Goal: Information Seeking & Learning: Compare options

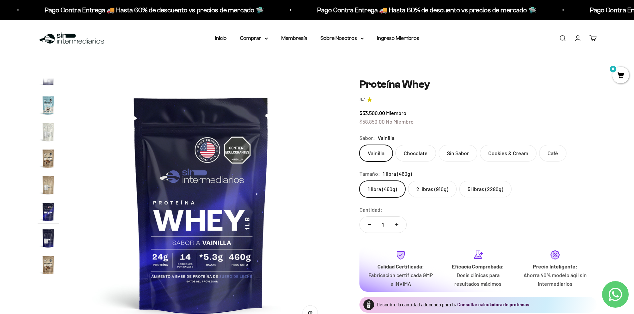
click at [368, 116] on div "$53.500,00 Miembro $58.850,00 No Miembro" at bounding box center [477, 117] width 237 height 17
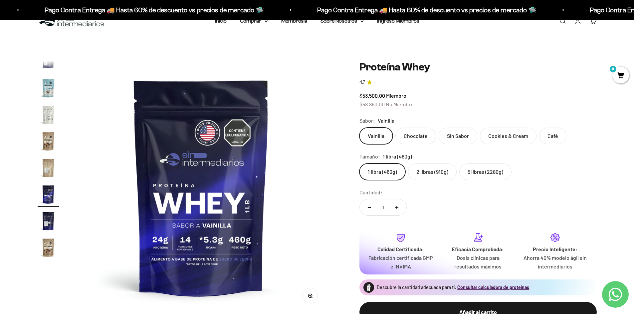
scroll to position [33, 0]
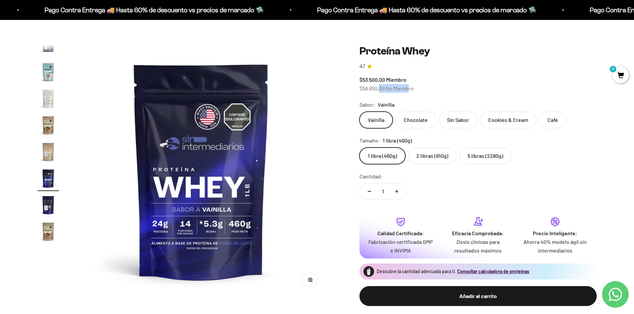
drag, startPoint x: 380, startPoint y: 89, endPoint x: 417, endPoint y: 88, distance: 36.6
click at [412, 88] on span "$58.850,00 No Miembro" at bounding box center [386, 88] width 54 height 6
click at [417, 88] on div "$53.500,00 Miembro $58.850,00 No Miembro" at bounding box center [477, 84] width 237 height 17
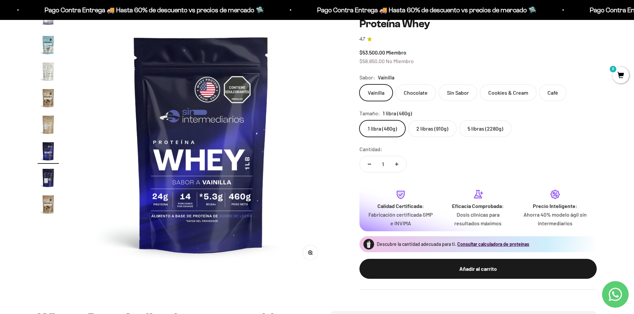
scroll to position [100, 0]
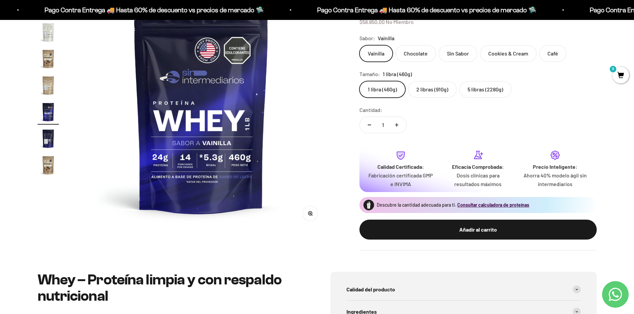
click at [179, 167] on img at bounding box center [201, 104] width 253 height 253
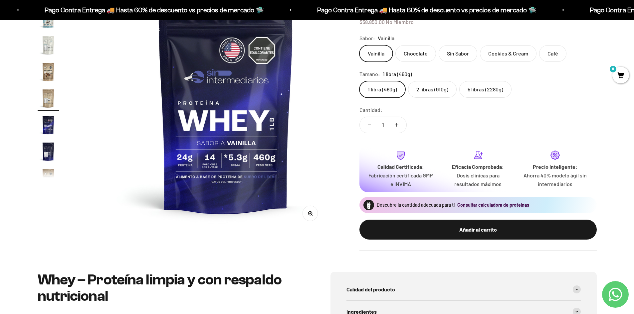
scroll to position [305, 0]
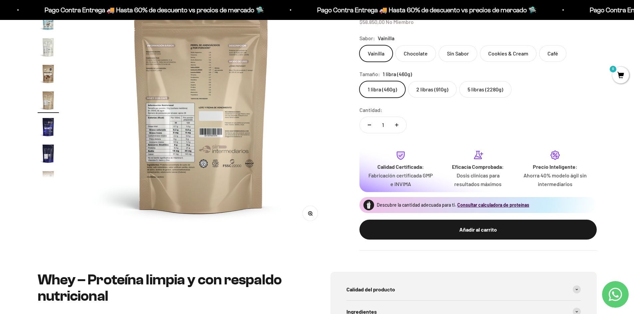
click at [306, 174] on img at bounding box center [201, 104] width 253 height 253
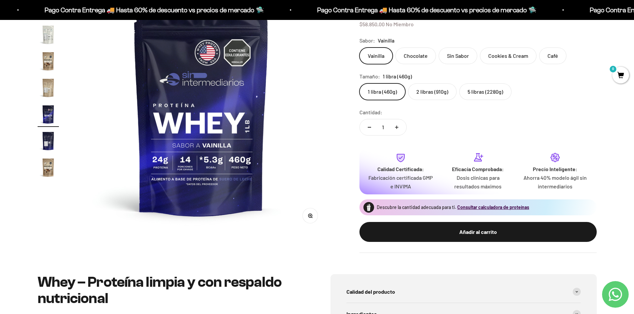
scroll to position [0, 0]
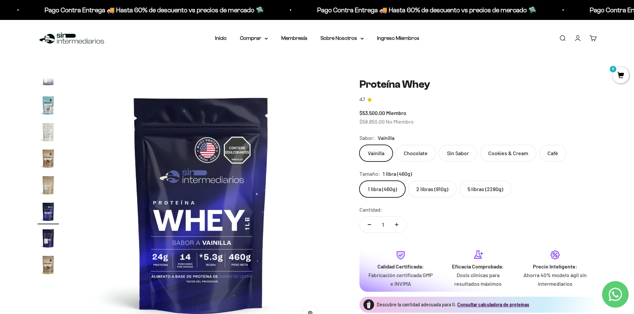
click at [435, 190] on label "2 libras (910g)" at bounding box center [432, 189] width 49 height 17
click at [359, 181] on input "2 libras (910g)" at bounding box center [359, 181] width 0 height 0
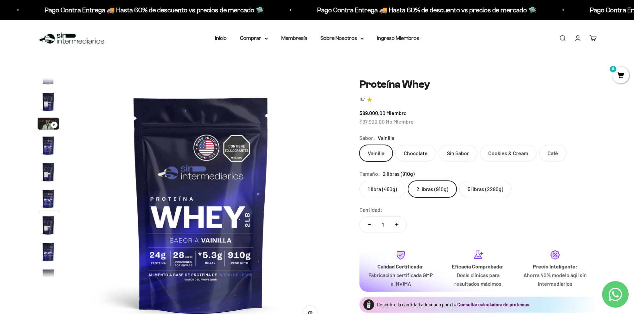
scroll to position [12, 0]
click at [435, 118] on div "$89.000,00 Miembro $97.900,00 No Miembro" at bounding box center [477, 117] width 237 height 17
click at [436, 118] on div "$89.000,00 Miembro $97.900,00 No Miembro" at bounding box center [477, 117] width 237 height 17
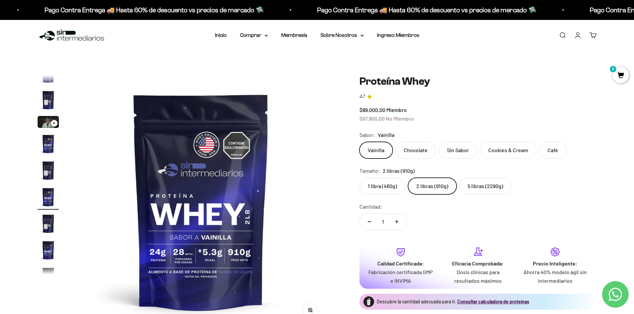
scroll to position [0, 0]
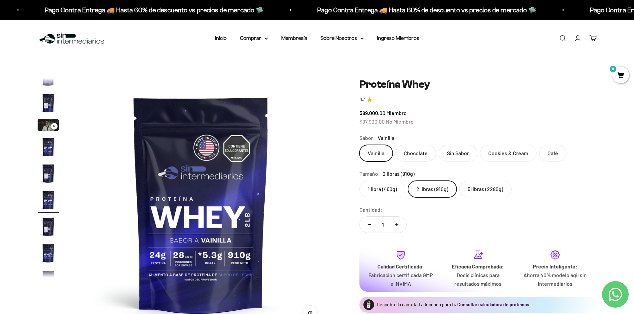
click at [426, 151] on label "Chocolate" at bounding box center [415, 153] width 41 height 17
click at [359, 145] on input "Chocolate" at bounding box center [359, 145] width 0 height 0
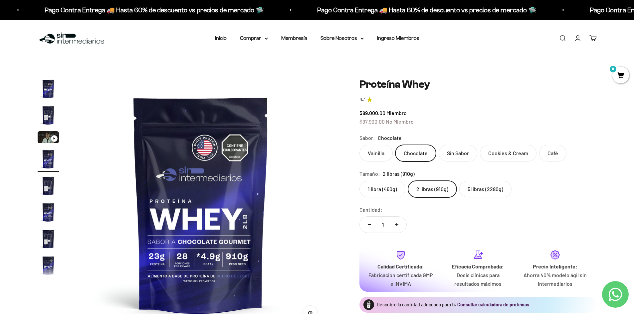
click at [390, 154] on label "Vainilla" at bounding box center [375, 153] width 33 height 17
click at [359, 145] on input "Vainilla" at bounding box center [359, 145] width 0 height 0
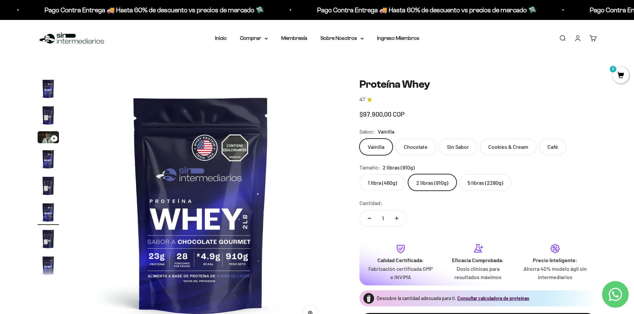
scroll to position [12, 0]
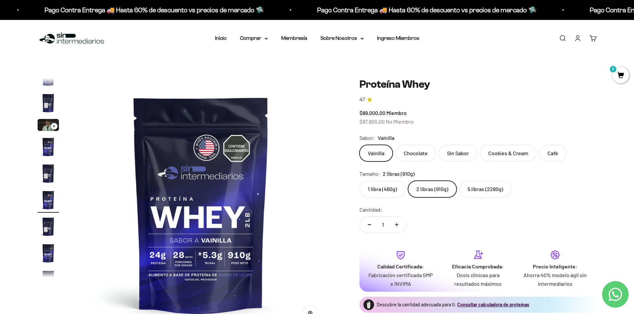
click at [430, 154] on label "Chocolate" at bounding box center [415, 153] width 41 height 17
click at [359, 145] on input "Chocolate" at bounding box center [359, 145] width 0 height 0
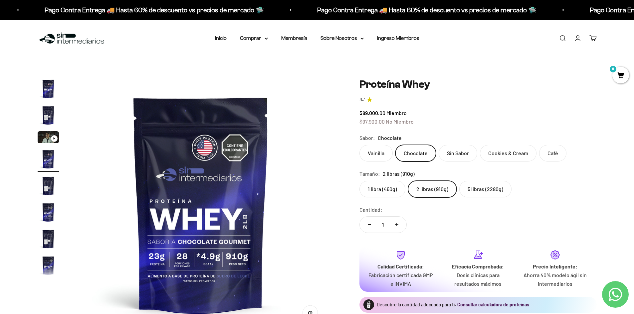
click at [447, 158] on label "Sin Sabor" at bounding box center [458, 153] width 39 height 17
click at [359, 145] on input "Sin Sabor" at bounding box center [359, 145] width 0 height 0
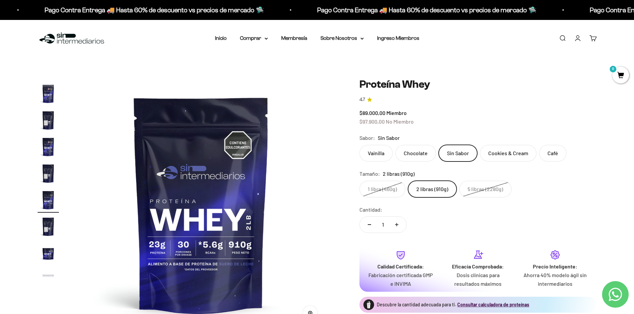
click at [415, 154] on label "Chocolate" at bounding box center [415, 153] width 41 height 17
click at [359, 145] on input "Chocolate" at bounding box center [359, 145] width 0 height 0
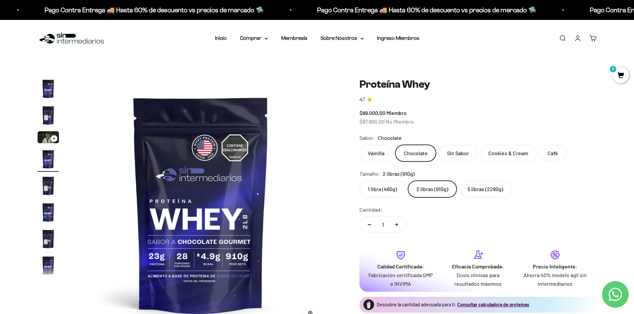
click at [384, 153] on label "Vainilla" at bounding box center [375, 153] width 33 height 17
click at [359, 145] on input "Vainilla" at bounding box center [359, 145] width 0 height 0
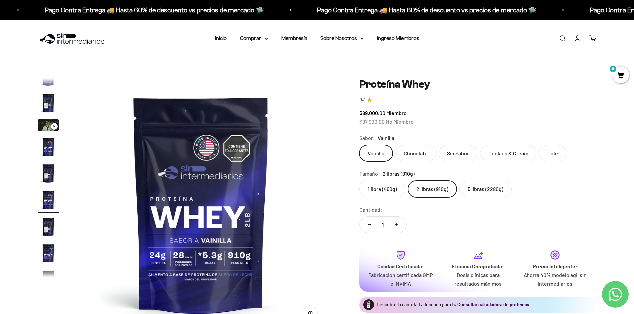
click at [405, 154] on label "Chocolate" at bounding box center [415, 153] width 41 height 17
click at [359, 145] on input "Chocolate" at bounding box center [359, 145] width 0 height 0
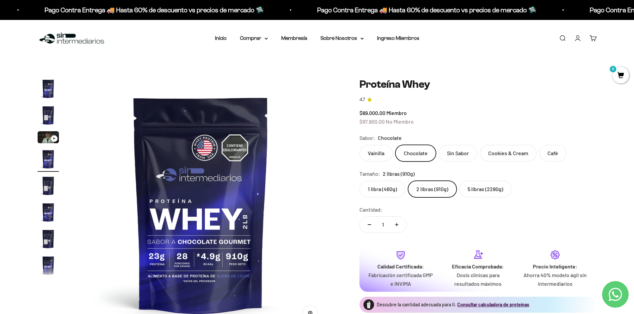
click at [436, 152] on div "Vainilla Chocolate Sin Sabor Cookies & Cream Café" at bounding box center [477, 153] width 237 height 17
click at [442, 153] on label "Sin Sabor" at bounding box center [458, 153] width 39 height 17
click at [359, 145] on input "Sin Sabor" at bounding box center [359, 145] width 0 height 0
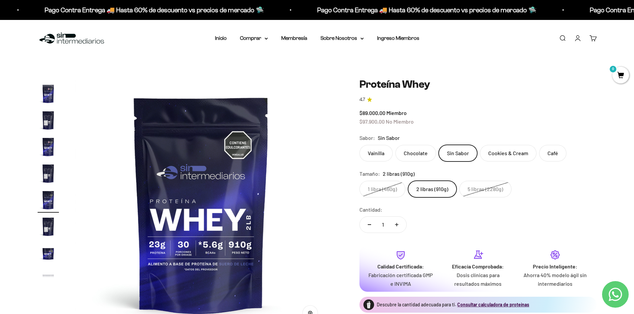
click at [525, 158] on label "Cookies & Cream" at bounding box center [508, 153] width 57 height 17
click at [359, 145] on input "Cookies & Cream" at bounding box center [359, 145] width 0 height 0
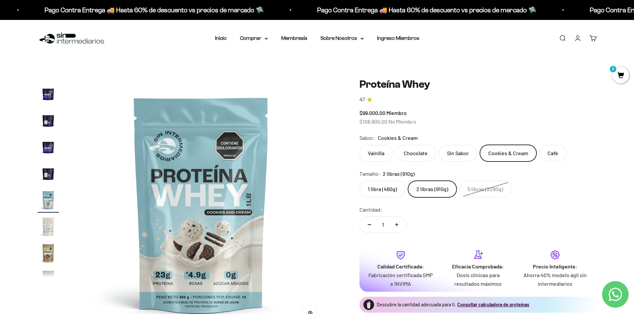
click at [437, 200] on safe-sticky "Proteína Whey 4.7 $99.000,00 Miembro $108.900,00 No Miembro Calidad de líder, p…" at bounding box center [477, 214] width 237 height 273
click at [439, 196] on label "2 libras (910g)" at bounding box center [432, 189] width 49 height 17
click at [359, 181] on input "2 libras (910g)" at bounding box center [359, 181] width 0 height 0
click at [467, 189] on label "5 libras (2280g)" at bounding box center [485, 189] width 52 height 17
click at [359, 181] on input "5 libras (2280g)" at bounding box center [359, 181] width 0 height 0
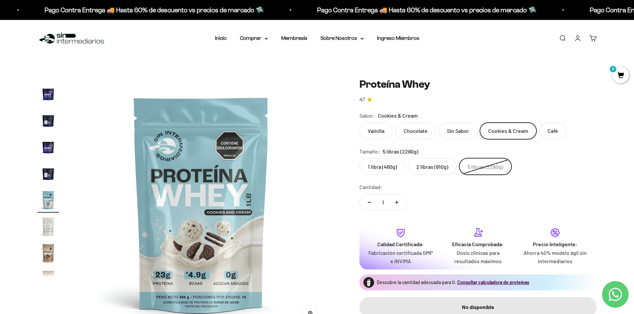
click at [428, 129] on label "Chocolate" at bounding box center [415, 131] width 41 height 17
click at [359, 123] on input "Chocolate" at bounding box center [359, 122] width 0 height 0
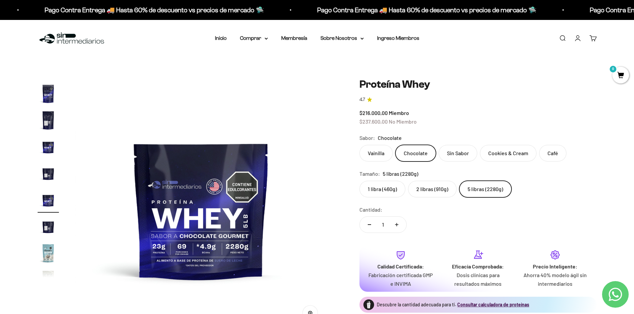
click at [380, 141] on span "Chocolate" at bounding box center [390, 138] width 24 height 9
click at [380, 151] on label "Vainilla" at bounding box center [375, 153] width 33 height 17
click at [359, 145] on input "Vainilla" at bounding box center [359, 145] width 0 height 0
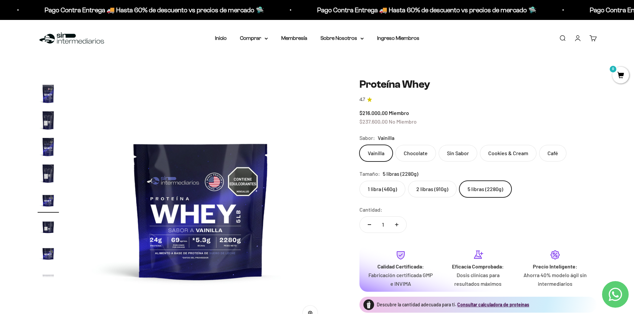
click at [500, 192] on label "5 libras (2280g)" at bounding box center [485, 189] width 52 height 17
click at [359, 181] on input "5 libras (2280g)" at bounding box center [359, 181] width 0 height 0
click at [435, 125] on div "$216.000,00 Miembro $237.600,00 No Miembro" at bounding box center [477, 117] width 237 height 17
drag, startPoint x: 365, startPoint y: 121, endPoint x: 450, endPoint y: 129, distance: 84.6
click at [456, 124] on div "$216.000,00 Miembro $237.600,00 No Miembro" at bounding box center [477, 117] width 237 height 17
